Goal: Task Accomplishment & Management: Manage account settings

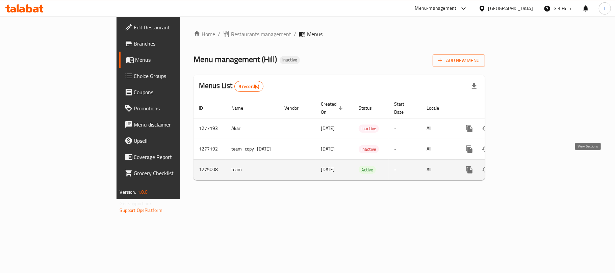
click at [521, 167] on icon "enhanced table" at bounding box center [518, 170] width 6 height 6
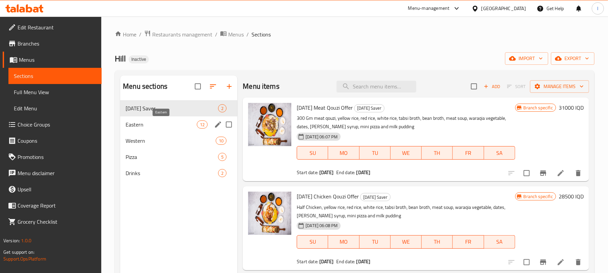
click at [152, 123] on span "Eastern" at bounding box center [161, 125] width 71 height 8
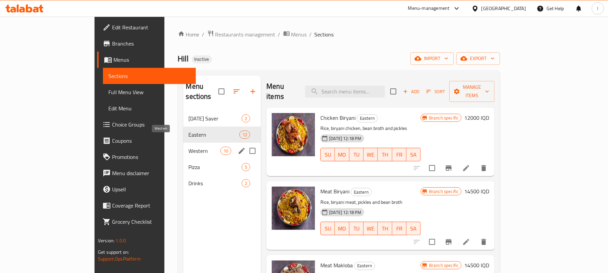
click at [189, 147] on span "Western" at bounding box center [205, 151] width 32 height 8
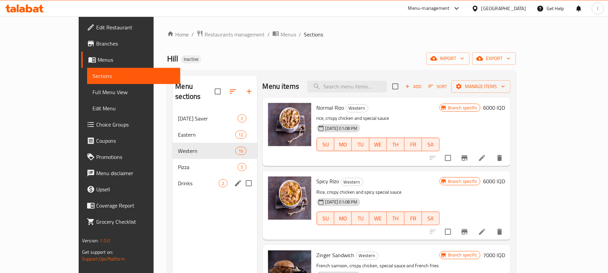
click at [173, 175] on div "Drinks 2" at bounding box center [215, 183] width 84 height 16
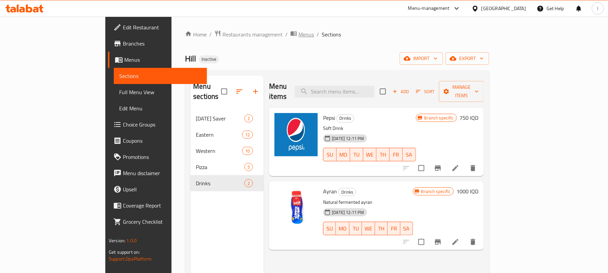
click at [299, 33] on span "Menus" at bounding box center [307, 34] width 16 height 8
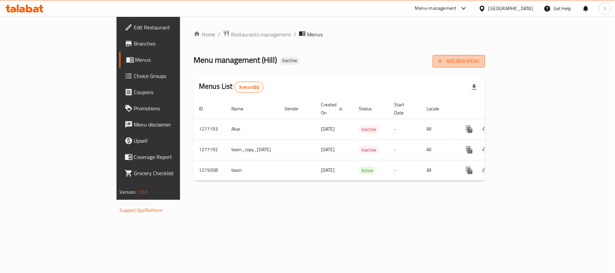
click at [480, 64] on span "Add New Menu" at bounding box center [459, 61] width 42 height 8
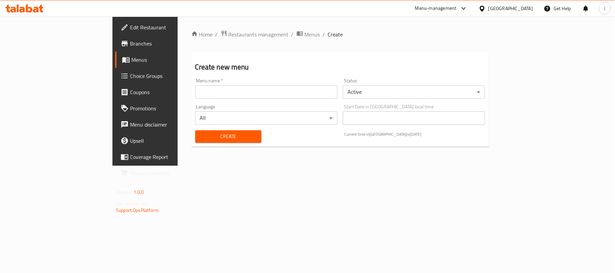
click at [195, 91] on input "text" at bounding box center [266, 92] width 142 height 14
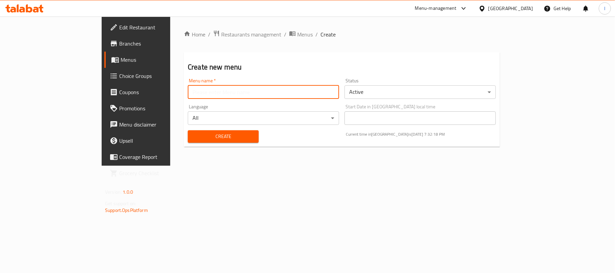
type input "New Menu"
click at [193, 137] on span "Create" at bounding box center [223, 136] width 60 height 8
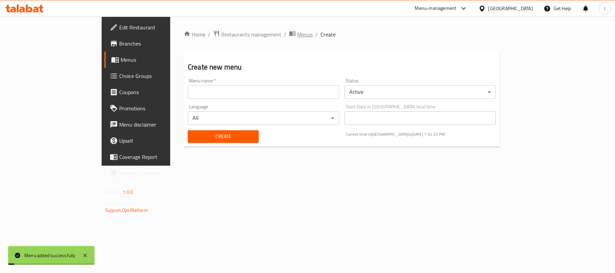
click at [297, 36] on span "Menus" at bounding box center [305, 34] width 16 height 8
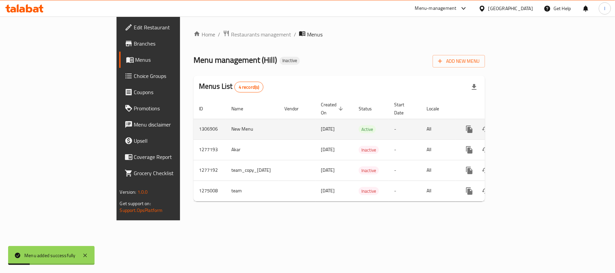
click at [521, 126] on icon "enhanced table" at bounding box center [518, 129] width 6 height 6
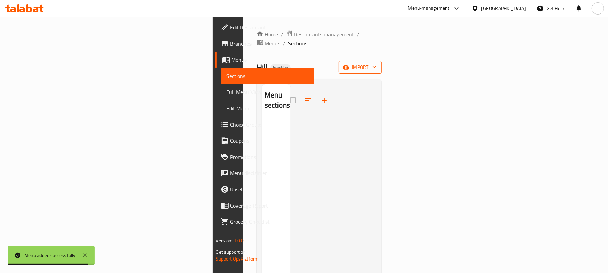
click at [382, 64] on button "import" at bounding box center [360, 67] width 43 height 12
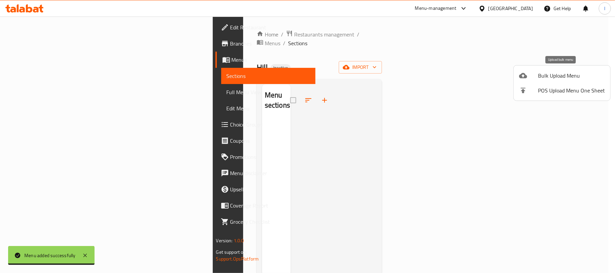
click at [546, 78] on span "Bulk Upload Menu" at bounding box center [571, 76] width 67 height 8
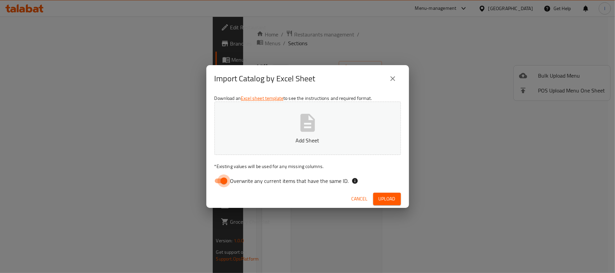
click at [226, 185] on input "Overwrite any current items that have the same ID." at bounding box center [224, 181] width 38 height 13
checkbox input "false"
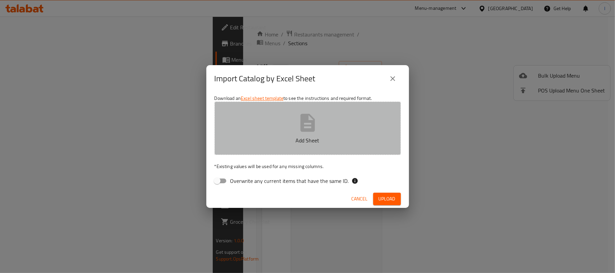
click at [323, 147] on button "Add Sheet" at bounding box center [307, 128] width 186 height 53
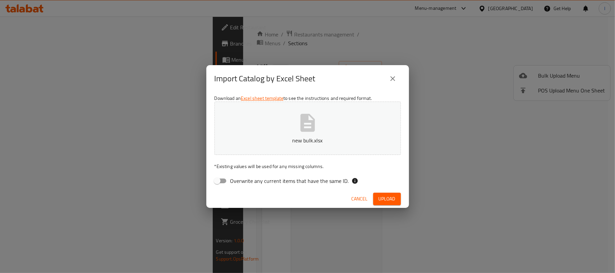
click at [376, 196] on button "Upload" at bounding box center [387, 199] width 28 height 12
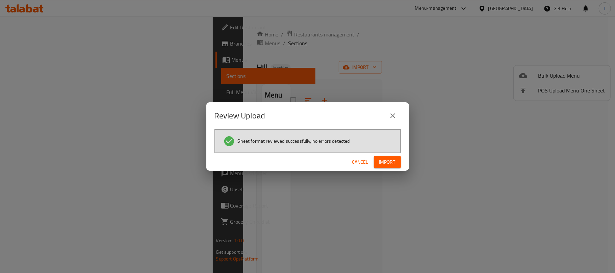
click at [387, 159] on span "Import" at bounding box center [387, 162] width 16 height 8
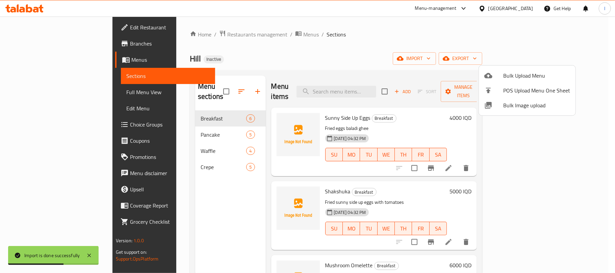
click at [360, 34] on div at bounding box center [307, 136] width 615 height 273
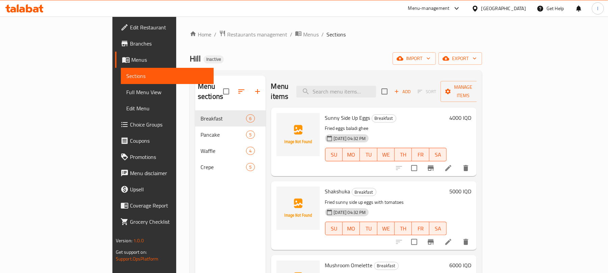
click at [130, 46] on span "Branches" at bounding box center [169, 44] width 79 height 8
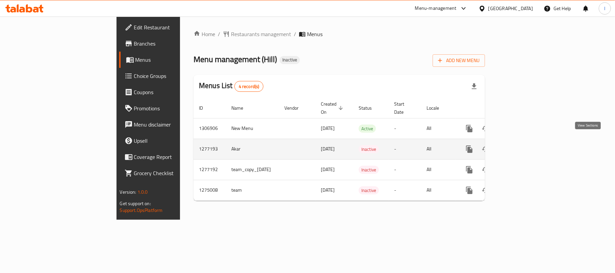
click at [522, 145] on icon "enhanced table" at bounding box center [518, 149] width 8 height 8
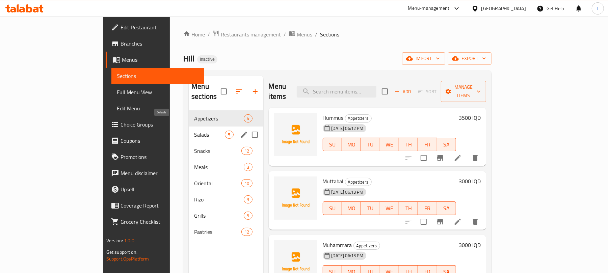
click at [194, 131] on span "Salads" at bounding box center [209, 135] width 31 height 8
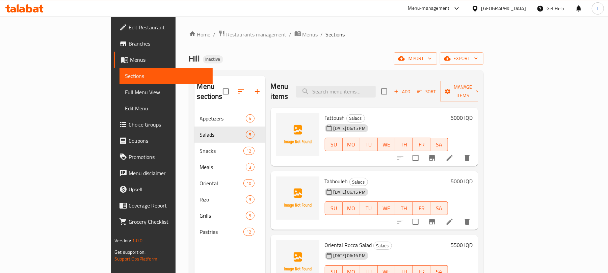
click at [303, 33] on span "Menus" at bounding box center [311, 34] width 16 height 8
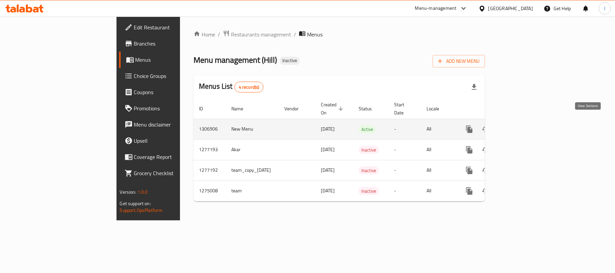
click at [522, 125] on icon "enhanced table" at bounding box center [518, 129] width 8 height 8
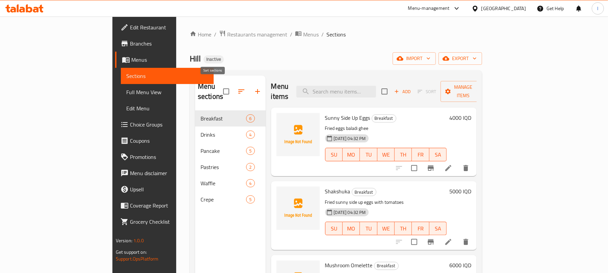
click at [237, 87] on icon "button" at bounding box center [241, 91] width 8 height 8
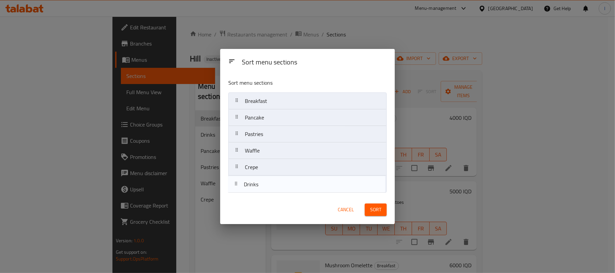
drag, startPoint x: 271, startPoint y: 118, endPoint x: 270, endPoint y: 190, distance: 72.6
click at [270, 190] on nav "Breakfast Drinks Pancake Pastries Waffle Crepe" at bounding box center [307, 143] width 158 height 100
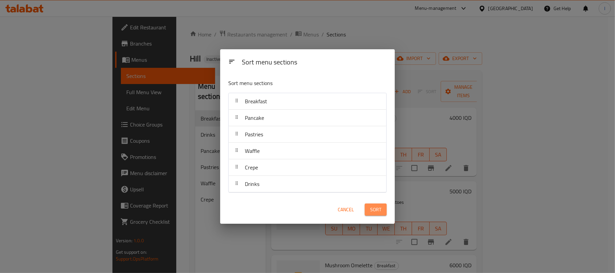
click at [377, 205] on button "Sort" at bounding box center [376, 210] width 22 height 12
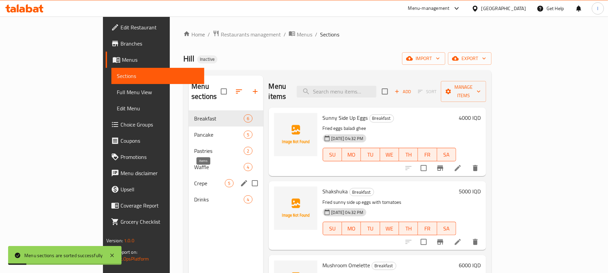
click at [225, 180] on span "5" at bounding box center [229, 183] width 8 height 6
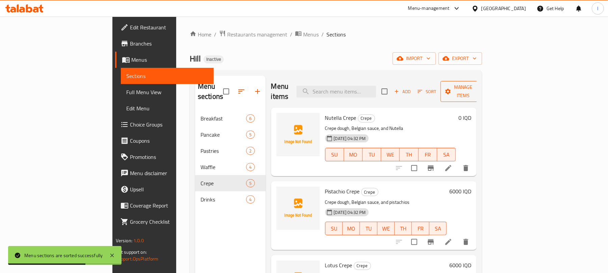
click at [486, 81] on button "Manage items" at bounding box center [463, 91] width 45 height 21
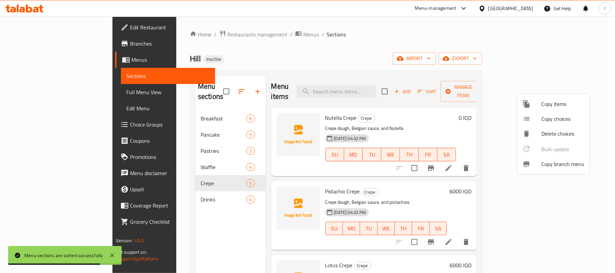
click at [565, 116] on span "Copy choices" at bounding box center [562, 119] width 43 height 8
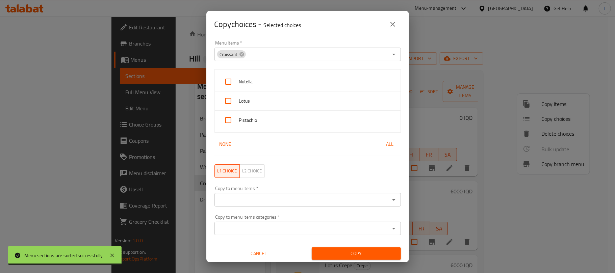
click at [382, 145] on span "All" at bounding box center [390, 144] width 16 height 8
checkbox input "true"
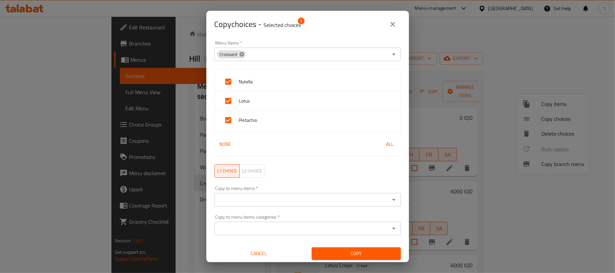
click at [240, 56] on icon at bounding box center [241, 54] width 4 height 4
click at [245, 58] on input "Menu Items   *" at bounding box center [301, 54] width 171 height 9
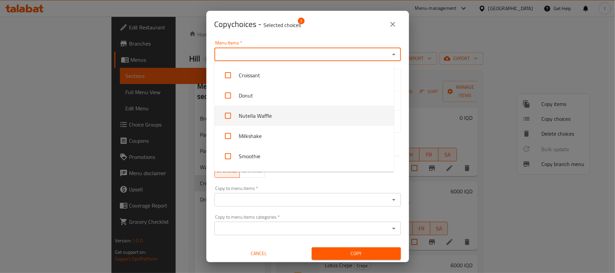
click at [271, 112] on li "Nutella Waffle" at bounding box center [304, 116] width 180 height 20
checkbox input "true"
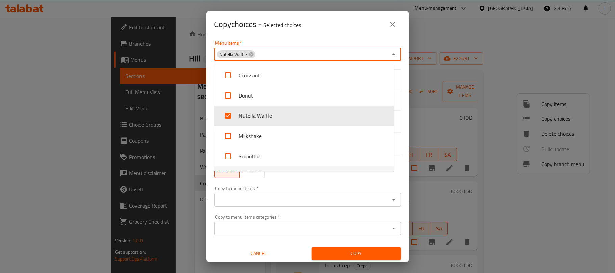
click at [334, 181] on div "L1 choice L2 choice" at bounding box center [307, 171] width 195 height 22
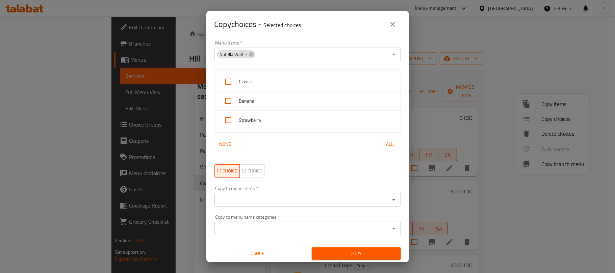
click at [383, 145] on span "All" at bounding box center [390, 144] width 16 height 8
checkbox input "true"
click at [255, 202] on input "Copy to menu items   *" at bounding box center [301, 199] width 171 height 9
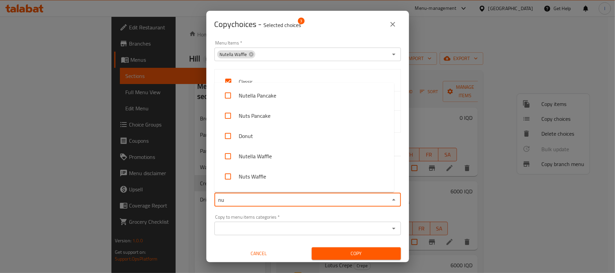
type input "nut"
click at [257, 100] on li "Nutella Pancake" at bounding box center [304, 95] width 180 height 20
checkbox input "true"
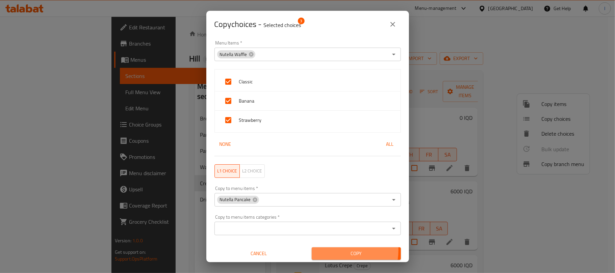
click at [334, 251] on span "Copy" at bounding box center [356, 254] width 78 height 8
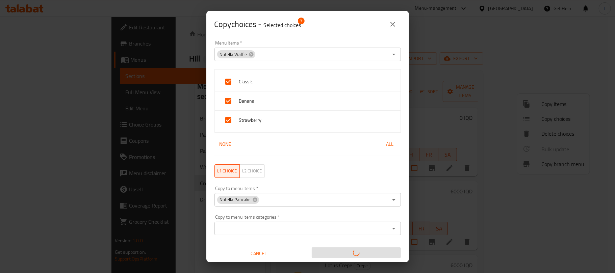
click at [257, 261] on div "Cancel" at bounding box center [258, 253] width 97 height 21
click at [257, 250] on span "Cancel" at bounding box center [259, 254] width 84 height 8
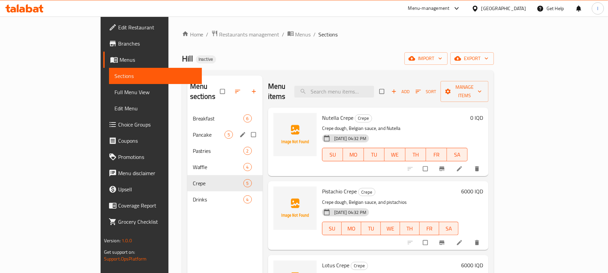
click at [187, 130] on div "Pancake 5" at bounding box center [224, 135] width 75 height 16
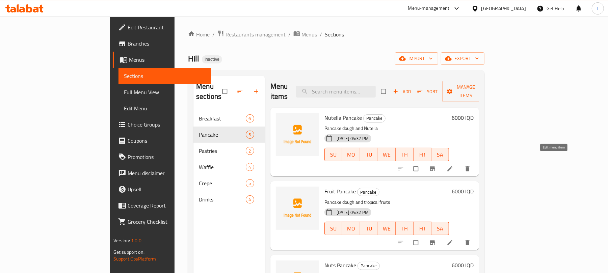
click at [454, 165] on icon at bounding box center [450, 168] width 7 height 7
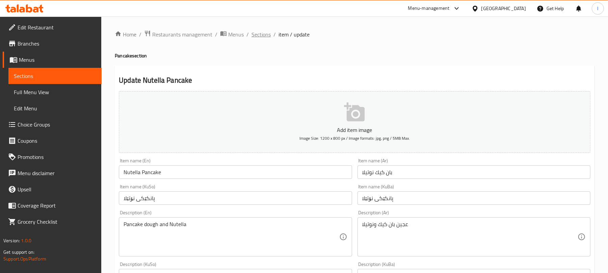
click at [257, 36] on span "Sections" at bounding box center [261, 34] width 19 height 8
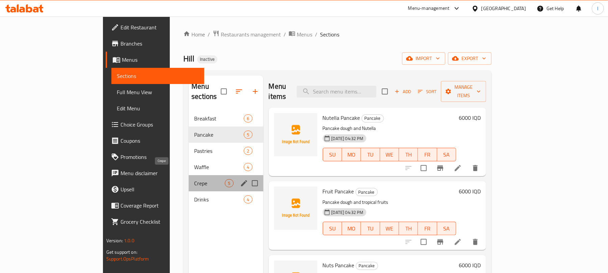
click at [194, 179] on span "Crepe" at bounding box center [209, 183] width 31 height 8
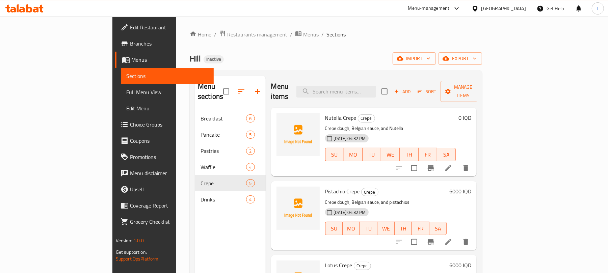
click at [458, 162] on li at bounding box center [448, 168] width 19 height 12
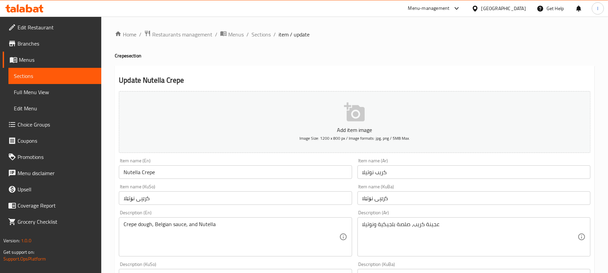
scroll to position [281, 0]
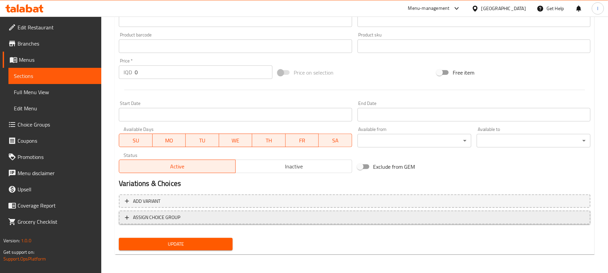
click at [292, 218] on span "ASSIGN CHOICE GROUP" at bounding box center [355, 217] width 460 height 8
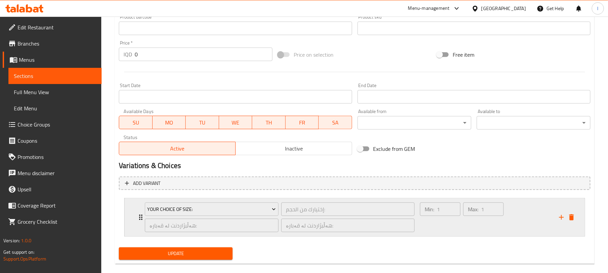
scroll to position [309, 0]
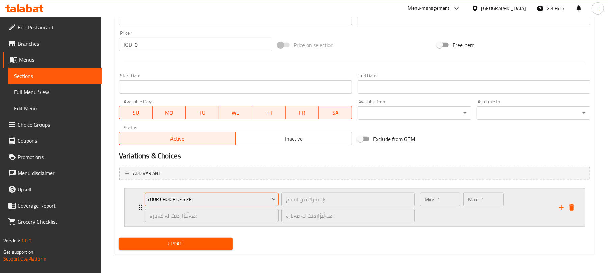
click at [238, 195] on button "Your Choice Of Size:" at bounding box center [212, 200] width 134 height 14
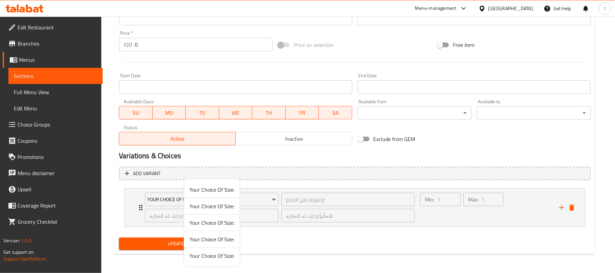
click at [574, 209] on div at bounding box center [307, 136] width 615 height 273
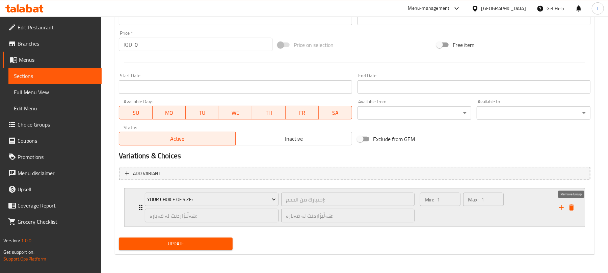
click at [572, 206] on icon "delete" at bounding box center [571, 208] width 5 height 6
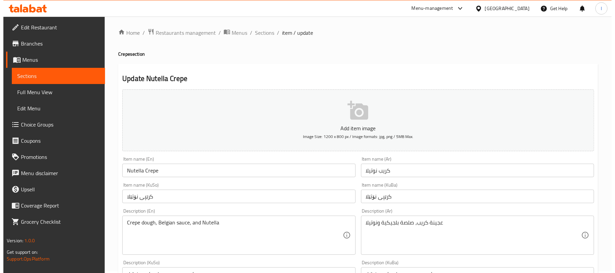
scroll to position [0, 0]
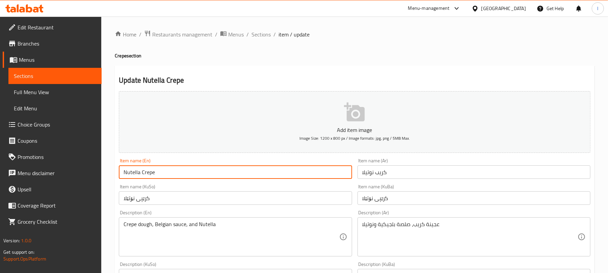
drag, startPoint x: 182, startPoint y: 171, endPoint x: 108, endPoint y: 175, distance: 74.4
click at [263, 34] on span "Sections" at bounding box center [261, 34] width 19 height 8
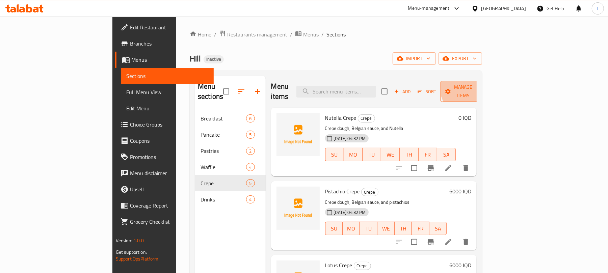
click at [481, 83] on span "Manage items" at bounding box center [463, 91] width 34 height 17
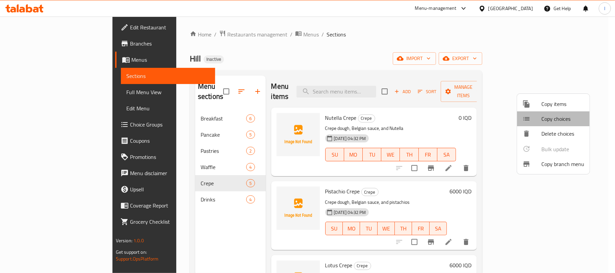
click at [560, 113] on li "Copy choices" at bounding box center [553, 118] width 73 height 15
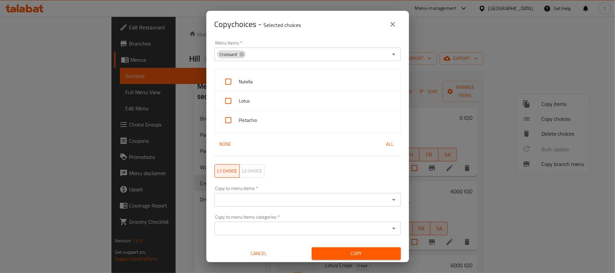
click at [244, 56] on div "Croissant" at bounding box center [231, 54] width 29 height 8
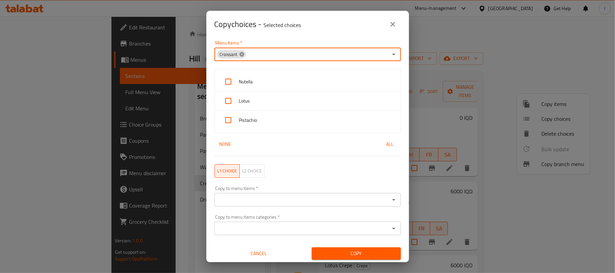
click at [242, 55] on icon at bounding box center [241, 54] width 4 height 4
click at [242, 55] on input "Menu Items   *" at bounding box center [301, 54] width 171 height 9
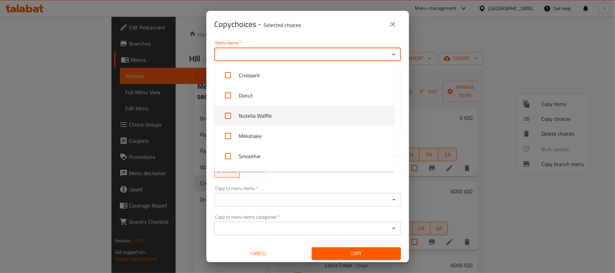
drag, startPoint x: 268, startPoint y: 111, endPoint x: 283, endPoint y: 115, distance: 15.9
click at [269, 111] on li "Nutella Waffle" at bounding box center [304, 116] width 180 height 20
checkbox input "true"
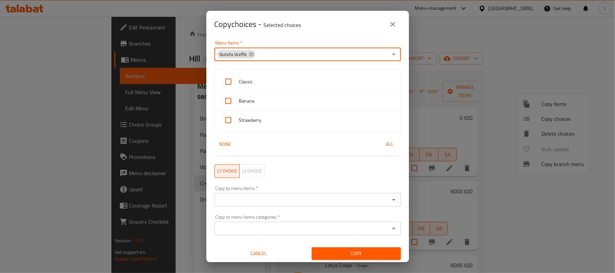
click at [239, 198] on input "Copy to menu items   *" at bounding box center [301, 199] width 171 height 9
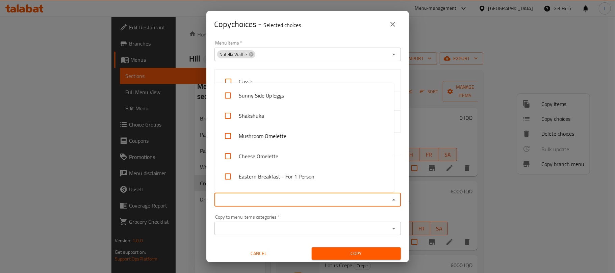
paste input "Nutella Crepe"
type input "Nutella Crepe"
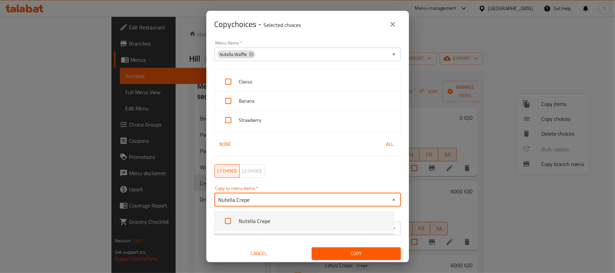
click at [245, 217] on li "Nutella Crepe" at bounding box center [304, 221] width 180 height 20
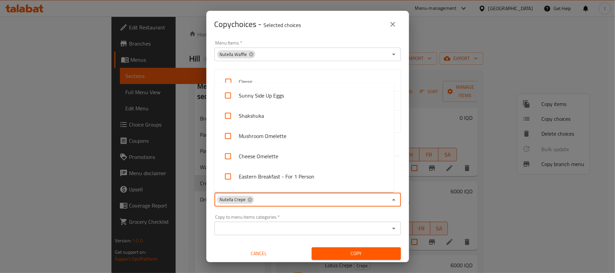
scroll to position [259, 0]
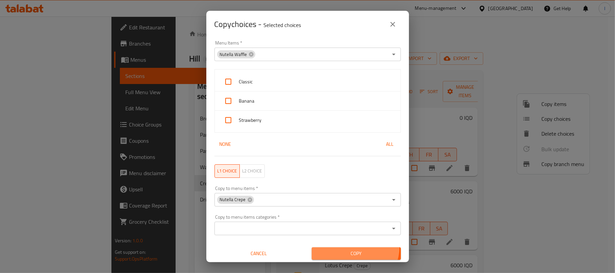
click at [350, 248] on button "Copy" at bounding box center [356, 254] width 89 height 12
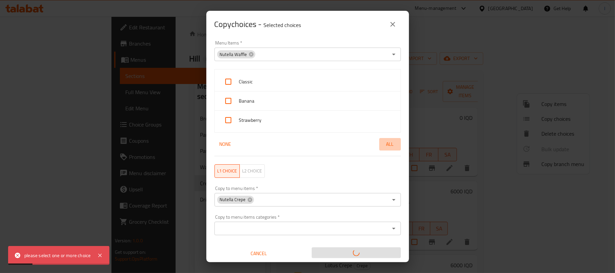
click at [388, 148] on span "All" at bounding box center [390, 144] width 16 height 8
checkbox input "true"
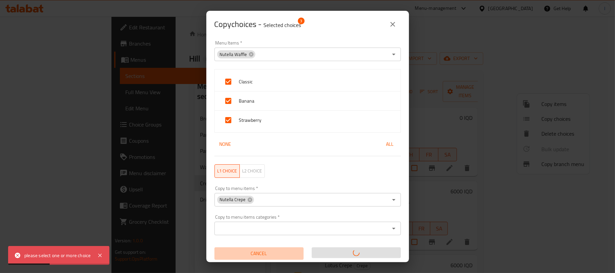
click at [267, 249] on button "Cancel" at bounding box center [258, 254] width 89 height 12
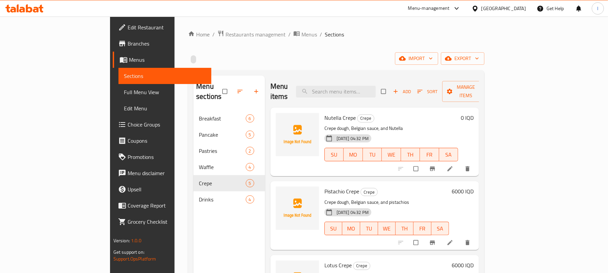
click at [480, 76] on div "Menu items Add Sort Manage items" at bounding box center [374, 92] width 209 height 32
click at [490, 82] on button "Manage items" at bounding box center [466, 91] width 48 height 21
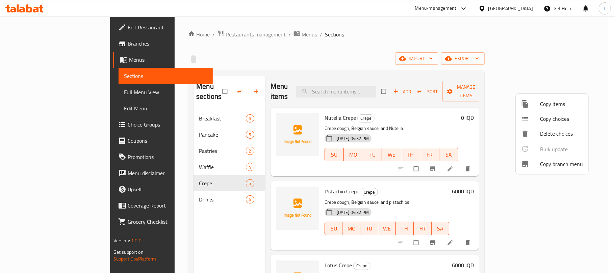
click at [544, 120] on span "Copy choices" at bounding box center [561, 119] width 43 height 8
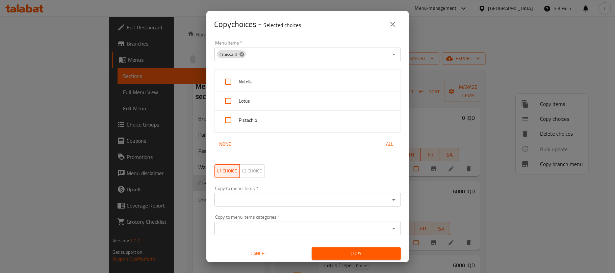
click at [243, 53] on icon at bounding box center [241, 54] width 4 height 4
click at [243, 53] on input "Menu Items   *" at bounding box center [301, 54] width 171 height 9
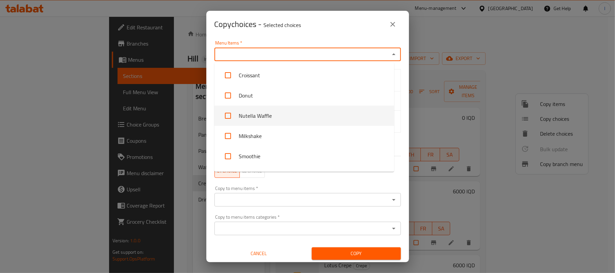
click at [253, 114] on li "Nutella Waffle" at bounding box center [304, 116] width 180 height 20
checkbox input "true"
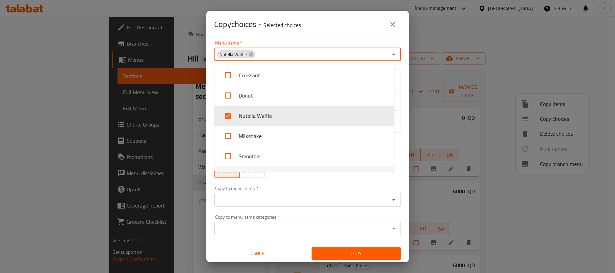
click at [307, 185] on div "Copy to menu items   * Copy to menu items *" at bounding box center [307, 196] width 195 height 29
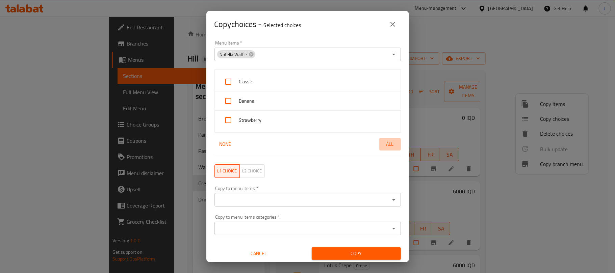
click at [384, 142] on span "All" at bounding box center [390, 144] width 16 height 8
checkbox input "true"
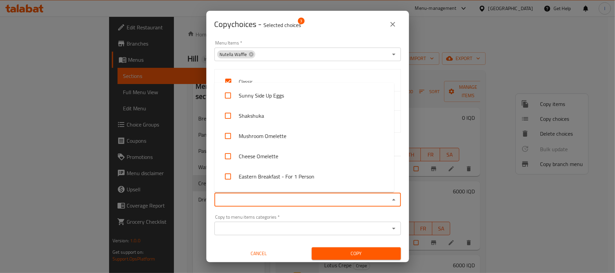
click at [245, 201] on input "Copy to menu items   *" at bounding box center [301, 199] width 171 height 9
paste input "Nutella Crepe"
type input "Nutella Crepe"
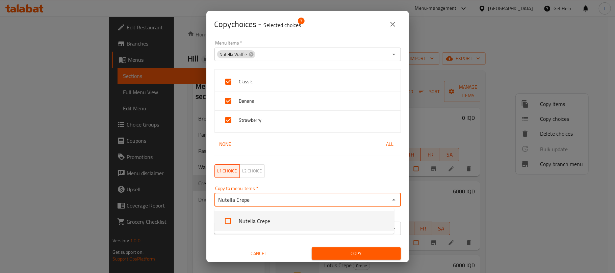
click at [240, 217] on li "Nutella Crepe" at bounding box center [304, 221] width 180 height 20
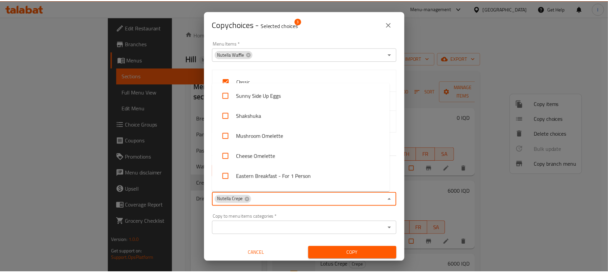
scroll to position [259, 0]
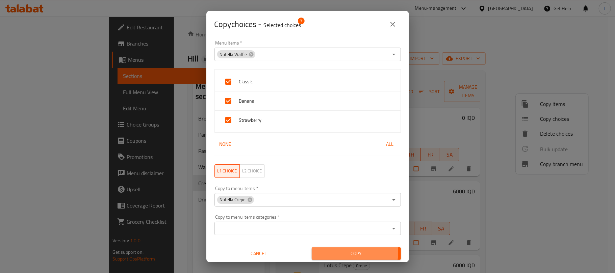
click at [342, 253] on span "Copy" at bounding box center [356, 254] width 78 height 8
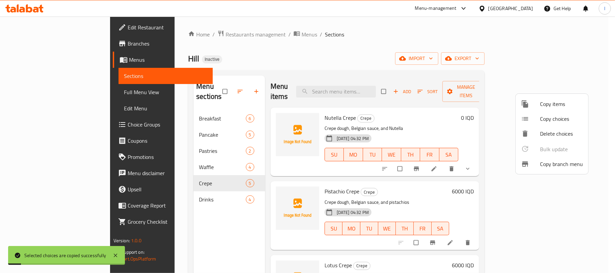
click at [416, 64] on div at bounding box center [307, 136] width 615 height 273
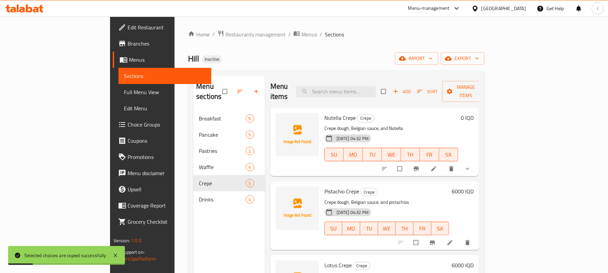
click at [437, 165] on icon at bounding box center [434, 168] width 7 height 7
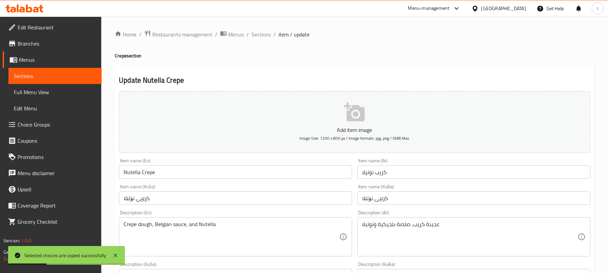
scroll to position [317, 0]
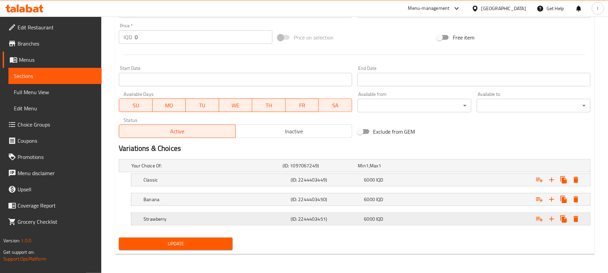
click at [196, 169] on h5 "Strawberry" at bounding box center [205, 165] width 149 height 7
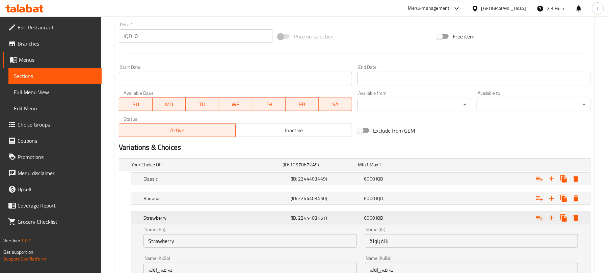
click at [186, 219] on h5 "Strawberry" at bounding box center [216, 218] width 145 height 7
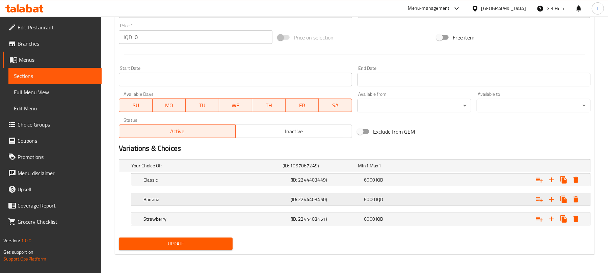
click at [192, 169] on h5 "Banana" at bounding box center [205, 165] width 149 height 7
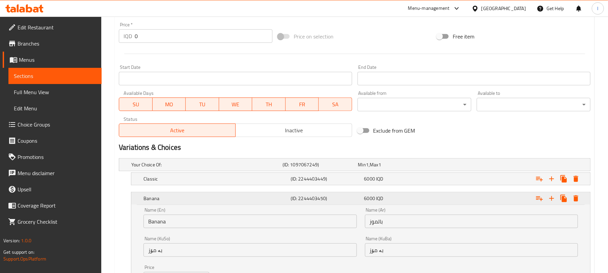
click at [192, 199] on h5 "Banana" at bounding box center [216, 198] width 145 height 7
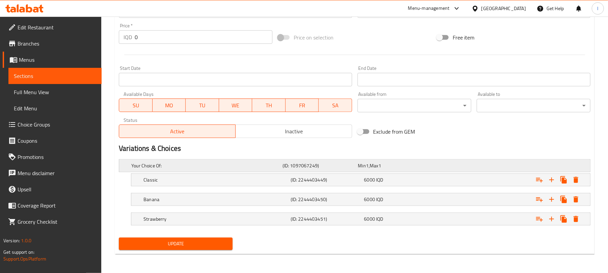
click at [226, 169] on div "Your Choice Of:" at bounding box center [205, 165] width 151 height 9
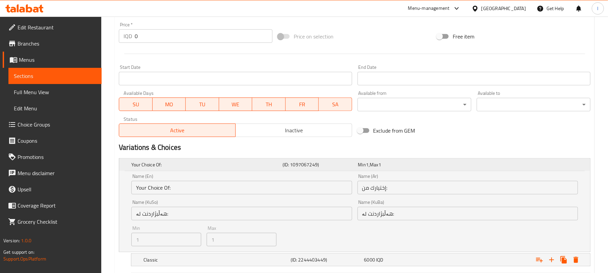
click at [224, 163] on h5 "Your Choice Of:" at bounding box center [205, 164] width 149 height 7
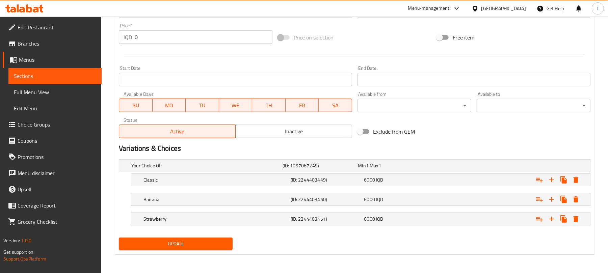
scroll to position [0, 0]
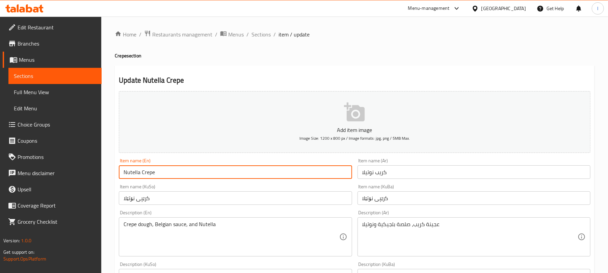
drag, startPoint x: 140, startPoint y: 172, endPoint x: 122, endPoint y: 174, distance: 18.1
click at [122, 174] on input "Nutella Crepe" at bounding box center [235, 172] width 233 height 14
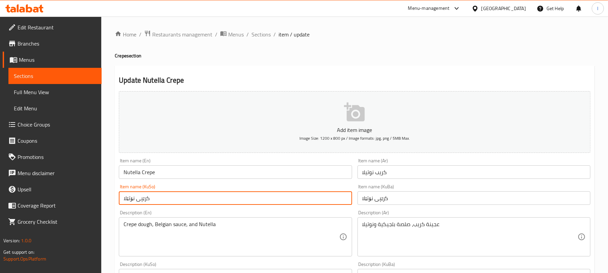
drag, startPoint x: 134, startPoint y: 201, endPoint x: 122, endPoint y: 199, distance: 11.9
click at [122, 199] on input "کرێپی نۆتێلا" at bounding box center [235, 198] width 233 height 14
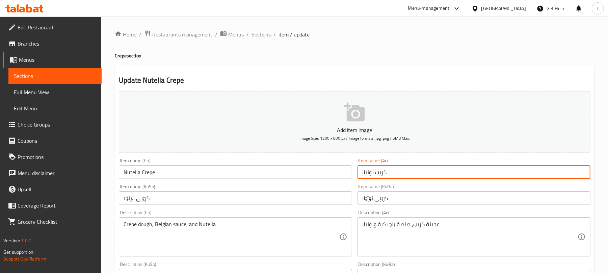
drag, startPoint x: 373, startPoint y: 172, endPoint x: 355, endPoint y: 172, distance: 18.6
click at [355, 172] on div "Item name (Ar) كريب نوتيلا Item name (Ar)" at bounding box center [474, 169] width 238 height 26
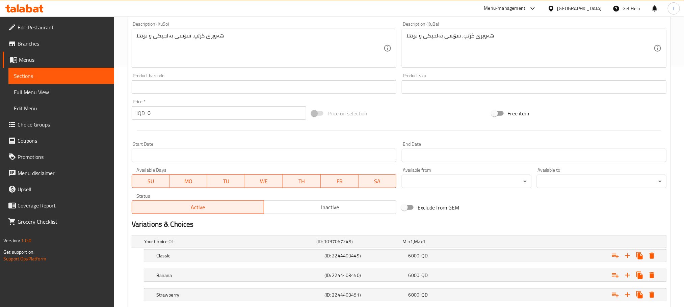
scroll to position [283, 0]
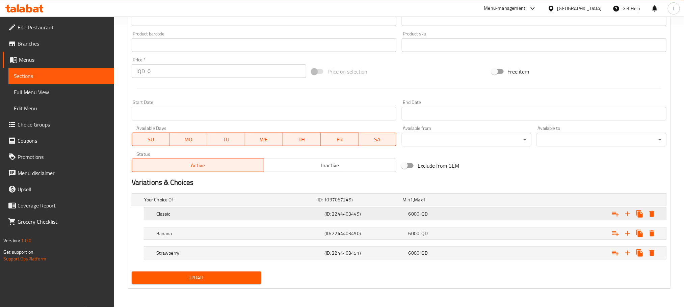
click at [222, 203] on h5 "Classic" at bounding box center [229, 200] width 170 height 7
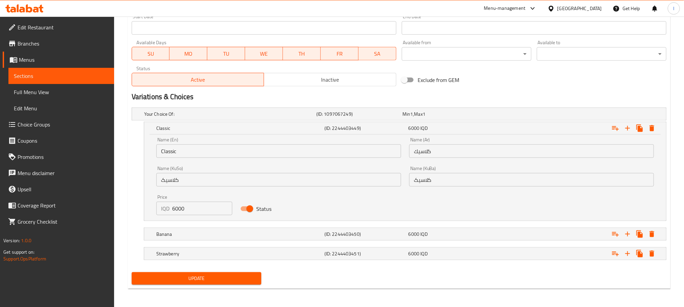
scroll to position [370, 0]
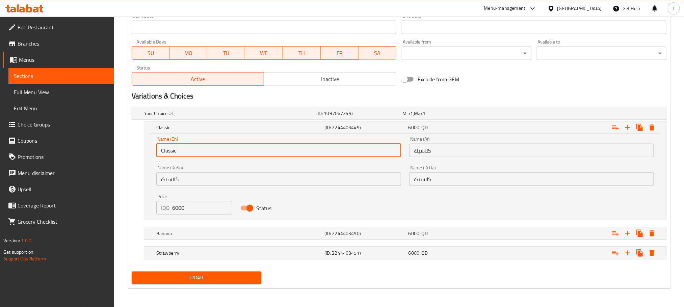
drag, startPoint x: 197, startPoint y: 147, endPoint x: 156, endPoint y: 158, distance: 41.7
click at [156, 158] on div "Name (En) Classic Name (En)" at bounding box center [278, 147] width 253 height 29
paste input "Nutella"
type input "Nutella"
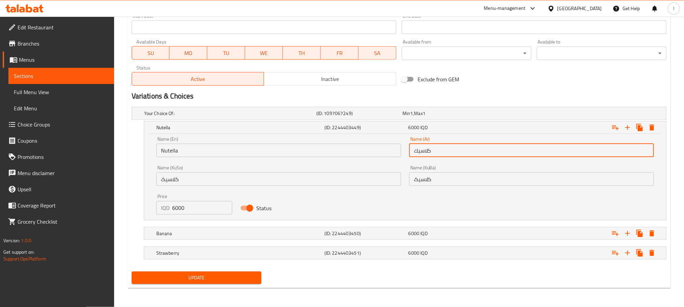
drag, startPoint x: 434, startPoint y: 152, endPoint x: 353, endPoint y: 151, distance: 81.0
click at [353, 151] on div "Name (En) Nutella Name (En) Name (Ar) كلاسيك Name (Ar) Name (KuSo) کلاسیک Name …" at bounding box center [405, 176] width 506 height 86
paste input "وتيلا"
type input "نوتيلا"
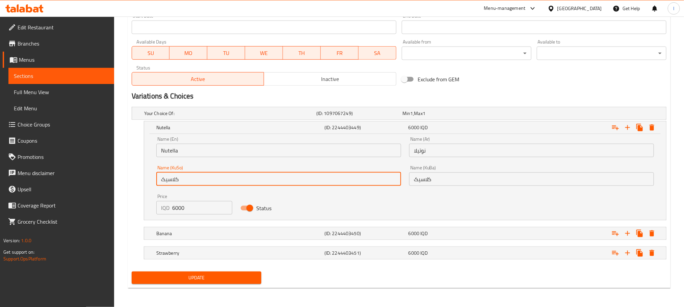
drag, startPoint x: 198, startPoint y: 179, endPoint x: 150, endPoint y: 169, distance: 48.7
click at [150, 169] on div "Name (En) Nutella Name (En) Name (Ar) نوتيلا Name (Ar) Name (KuSo) کلاسیک Name …" at bounding box center [405, 177] width 522 height 86
paste input "نۆتێلا"
type input "نۆتێلا"
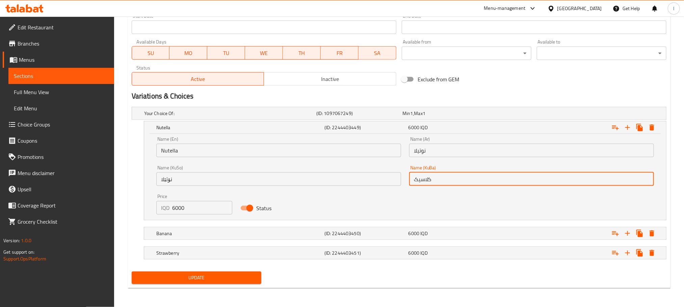
drag, startPoint x: 443, startPoint y: 173, endPoint x: 323, endPoint y: 166, distance: 119.4
click at [323, 166] on div "Name (En) Nutella Name (En) Name (Ar) نوتيلا Name (Ar) Name (KuSo) نۆتێلا Name …" at bounding box center [405, 176] width 506 height 86
paste input "نۆتێلا"
type input "نۆتێلا"
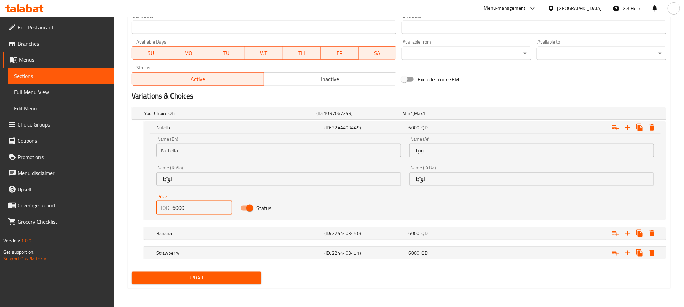
drag, startPoint x: 191, startPoint y: 201, endPoint x: 122, endPoint y: 202, distance: 68.9
type input "5000"
click at [200, 273] on button "Update" at bounding box center [197, 278] width 130 height 12
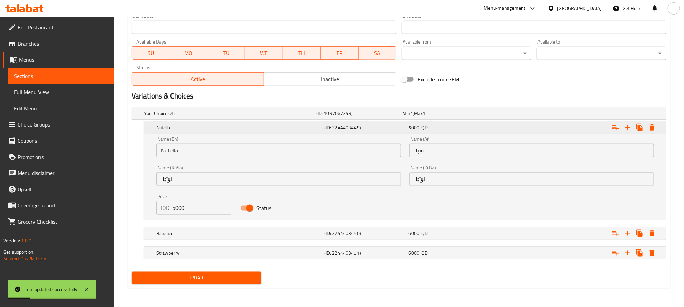
click at [300, 126] on h5 "Nutella" at bounding box center [238, 127] width 165 height 7
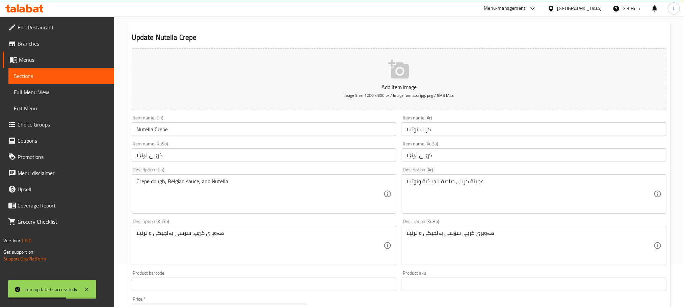
scroll to position [0, 0]
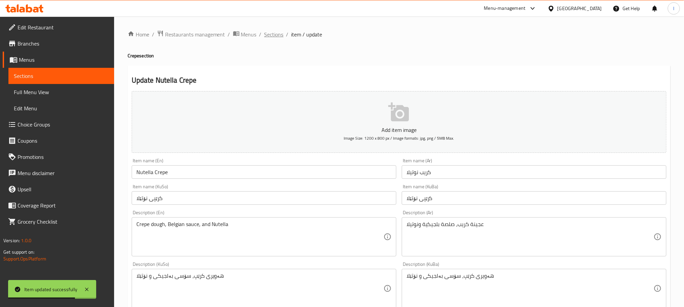
click at [269, 34] on span "Sections" at bounding box center [273, 34] width 19 height 8
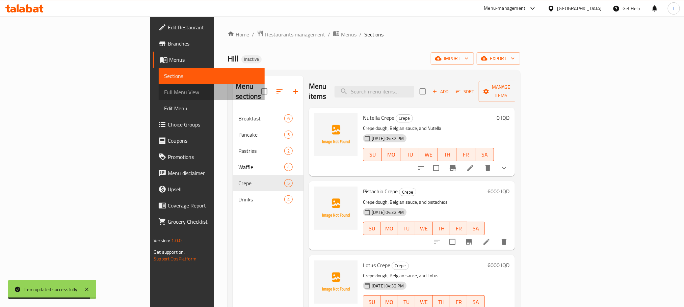
click at [164, 94] on span "Full Menu View" at bounding box center [211, 92] width 95 height 8
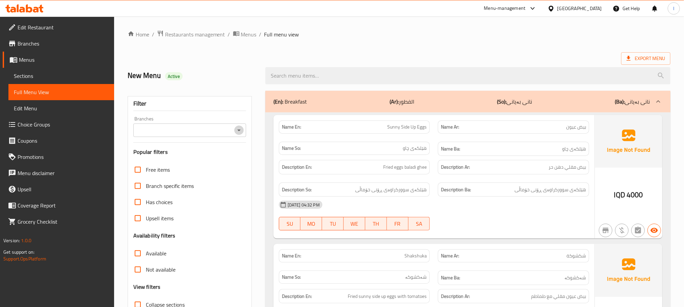
click at [240, 126] on button "Open" at bounding box center [238, 130] width 9 height 9
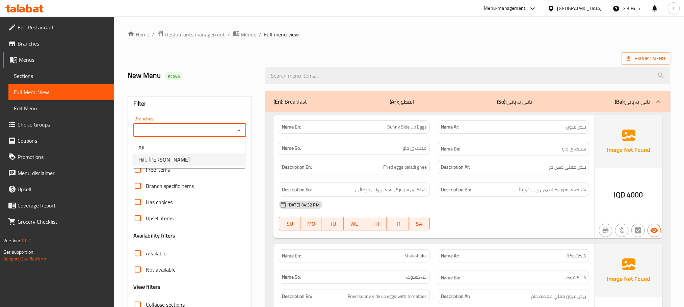
click at [206, 157] on li "Hill, Al Baradi'yah" at bounding box center [189, 160] width 112 height 12
type input "Hill, Al Baradi'yah"
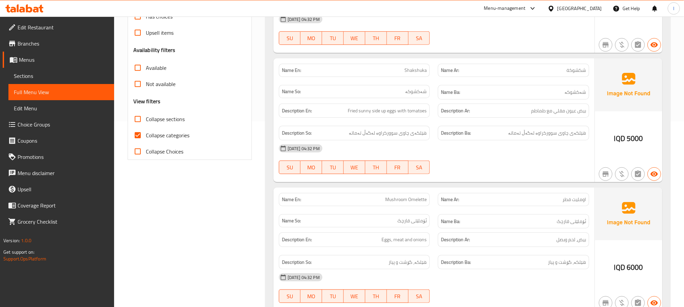
click at [141, 134] on input "Collapse categories" at bounding box center [138, 135] width 16 height 16
checkbox input "false"
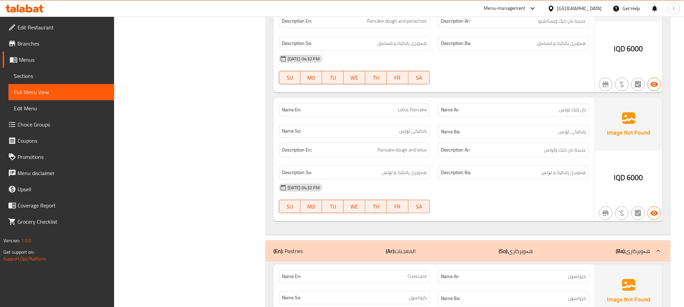
scroll to position [1333, 0]
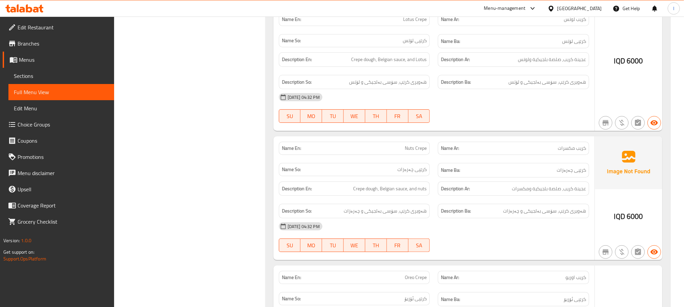
scroll to position [2650, 0]
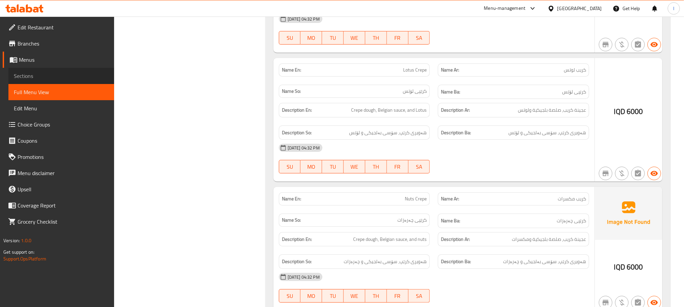
click at [38, 80] on link "Sections" at bounding box center [61, 76] width 106 height 16
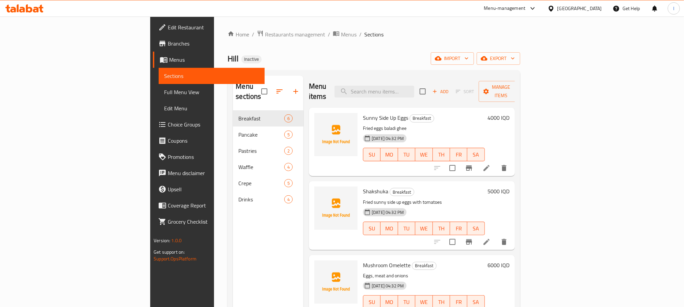
click at [164, 88] on span "Full Menu View" at bounding box center [211, 92] width 95 height 8
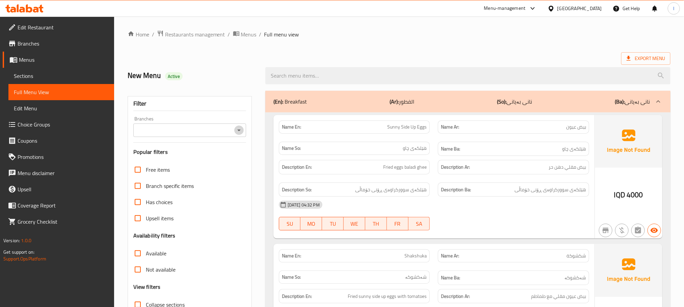
click at [243, 132] on button "Open" at bounding box center [238, 130] width 9 height 9
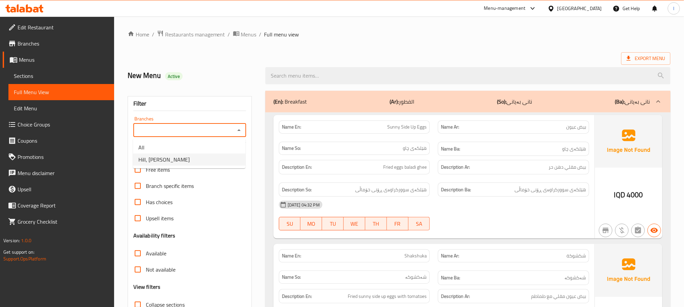
click at [205, 163] on li "Hill, Al Baradi'yah" at bounding box center [189, 160] width 112 height 12
type input "Hill, Al Baradi'yah"
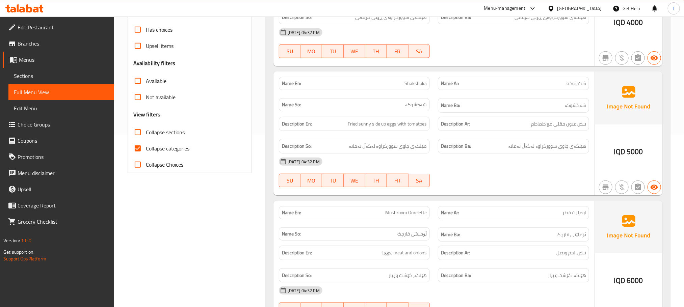
scroll to position [186, 0]
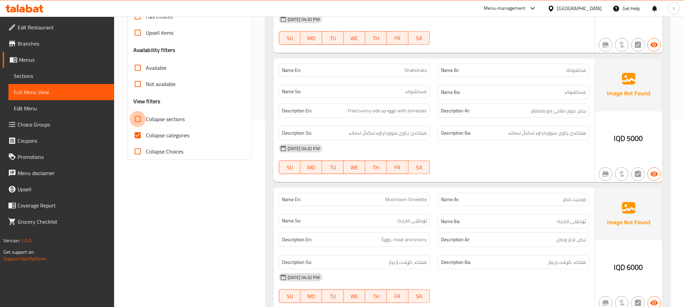
click at [140, 114] on input "Collapse sections" at bounding box center [138, 119] width 16 height 16
checkbox input "true"
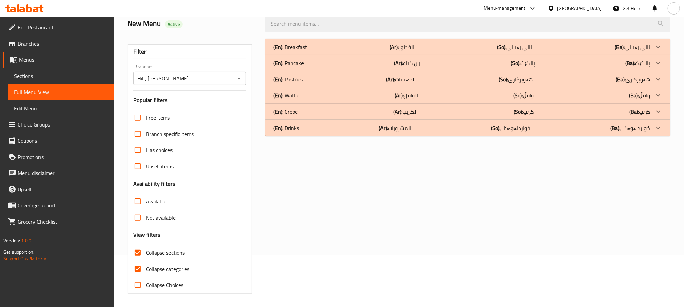
scroll to position [53, 0]
click at [133, 267] on input "Collapse categories" at bounding box center [138, 269] width 16 height 16
checkbox input "false"
click at [280, 52] on b "(En):" at bounding box center [279, 47] width 10 height 10
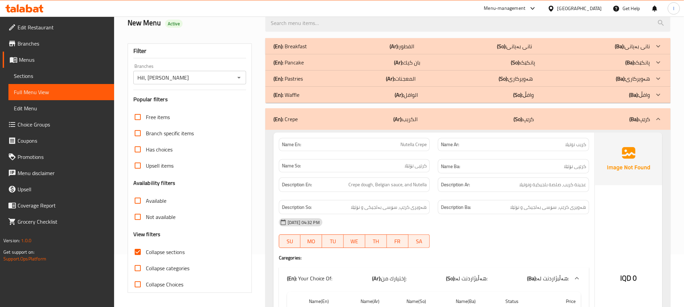
click at [295, 50] on p "(En): Waffle" at bounding box center [290, 46] width 33 height 8
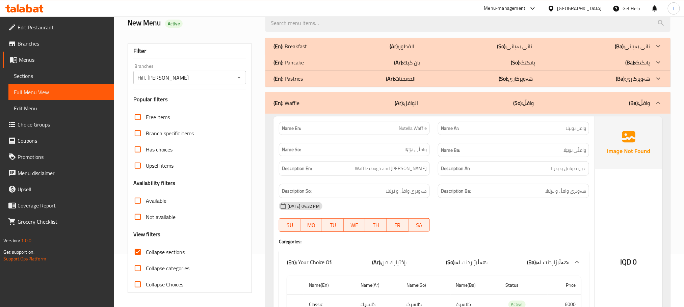
click at [299, 50] on p "(En): Pancake" at bounding box center [290, 46] width 33 height 8
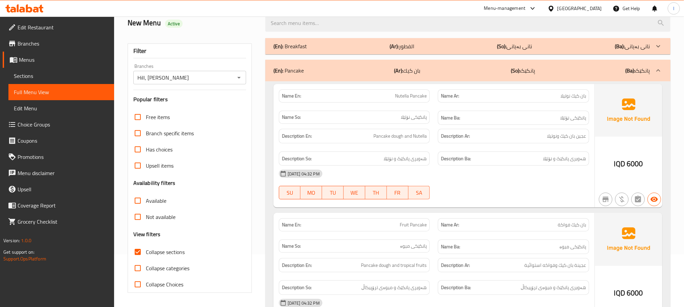
click at [318, 46] on div "(En): Breakfast (Ar): الفطور (So): نانی بەیانی (Ba): نانی بەیانی" at bounding box center [462, 46] width 377 height 8
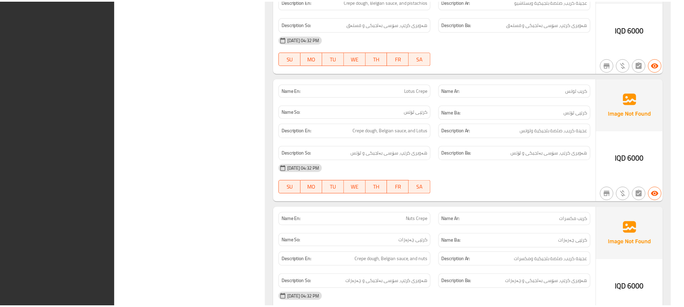
scroll to position [2859, 0]
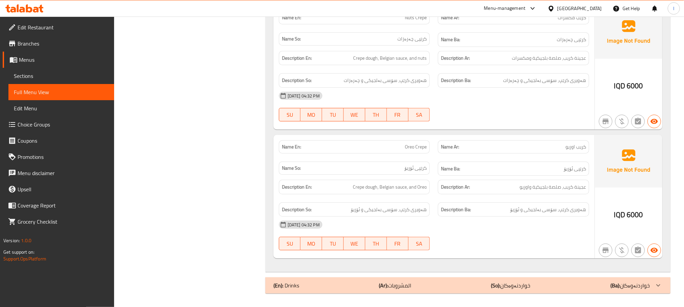
click at [35, 79] on span "Sections" at bounding box center [61, 76] width 95 height 8
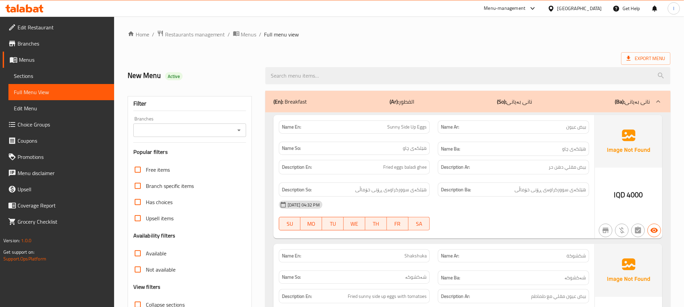
click at [26, 78] on span "Sections" at bounding box center [61, 76] width 95 height 8
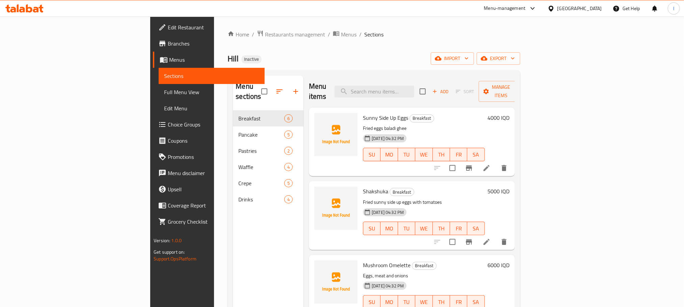
scroll to position [82, 0]
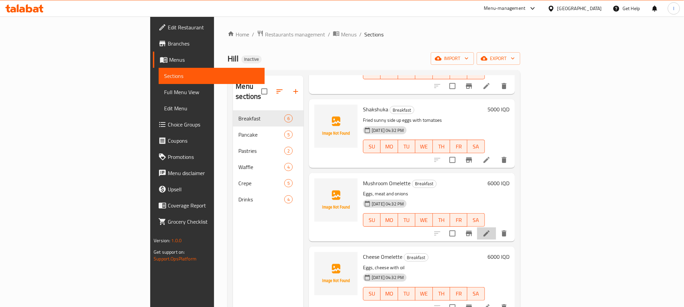
click at [496, 228] on li at bounding box center [486, 234] width 19 height 12
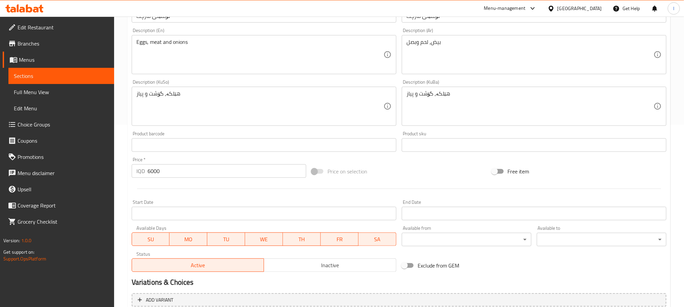
scroll to position [186, 0]
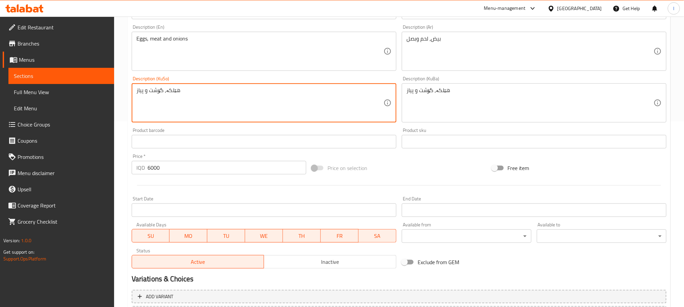
click at [148, 92] on textarea "هێلکە، گۆشت و پیاز" at bounding box center [259, 103] width 247 height 32
type textarea "هێلکە، گۆشت و پیاز"
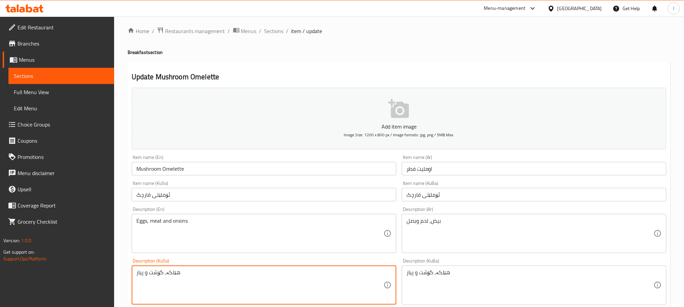
scroll to position [0, 0]
